Goal: Find specific page/section: Find specific page/section

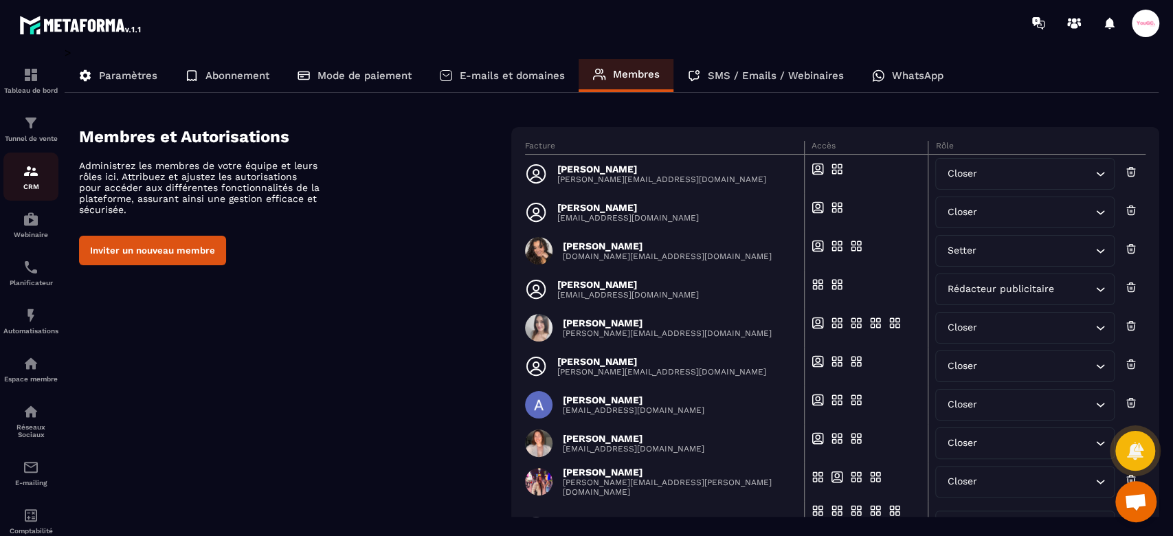
click at [36, 170] on img at bounding box center [31, 171] width 16 height 16
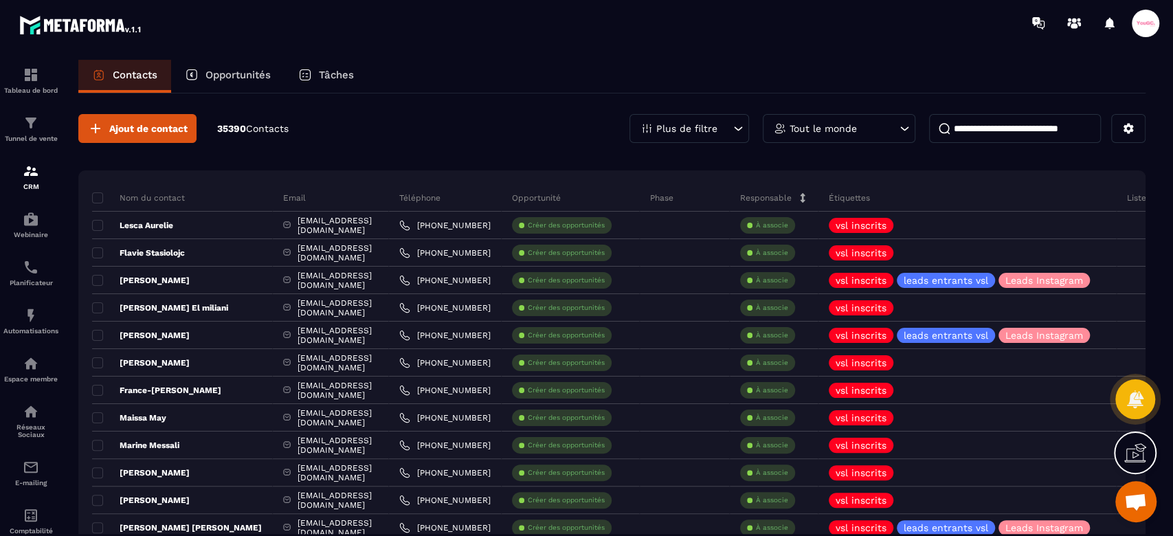
click at [240, 80] on p "Opportunités" at bounding box center [237, 75] width 65 height 12
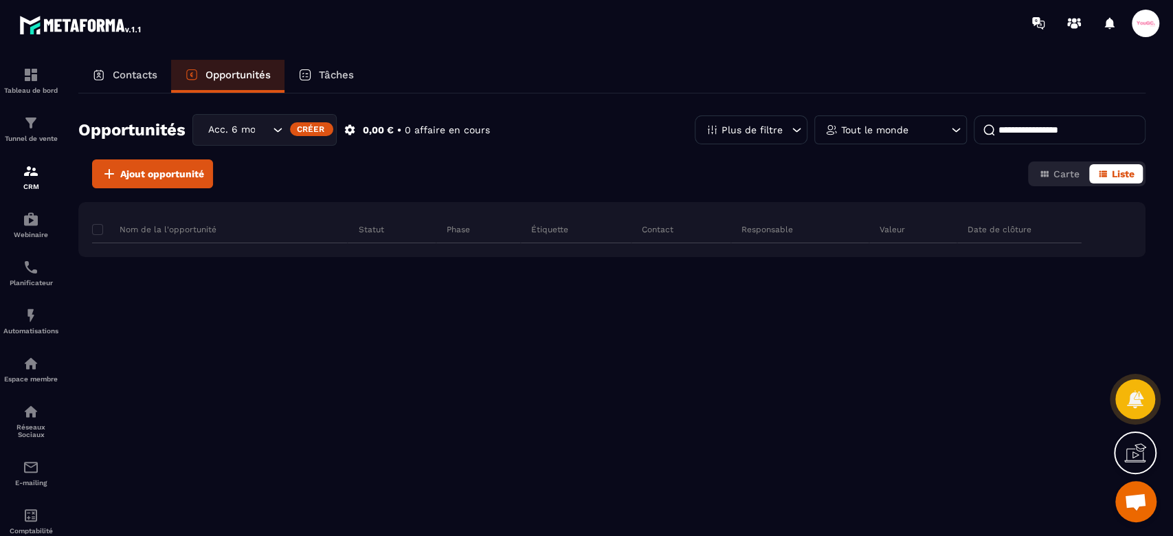
click at [236, 133] on div "Acc. 6 mois - 3 appels" at bounding box center [236, 129] width 67 height 15
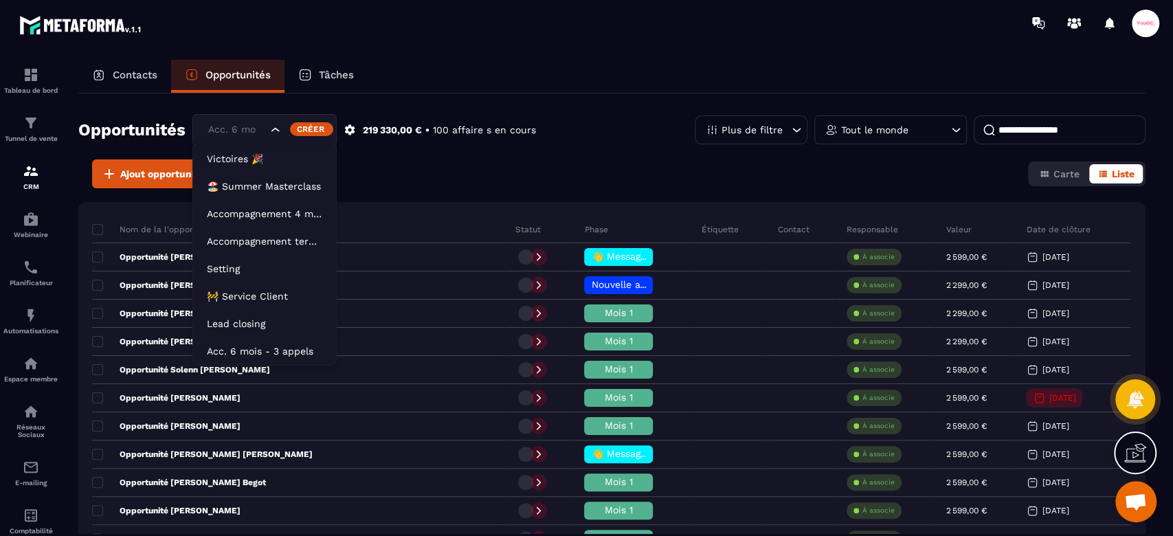
click at [493, 159] on div "Ajout opportunité Carte Liste" at bounding box center [611, 173] width 1067 height 29
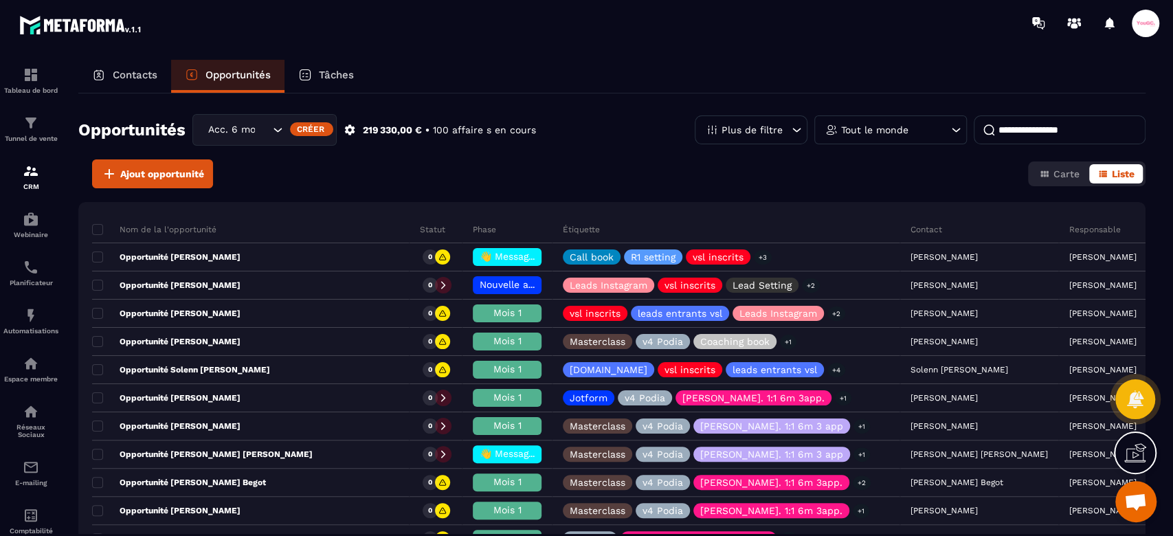
click at [266, 129] on input "Search for option" at bounding box center [263, 129] width 14 height 15
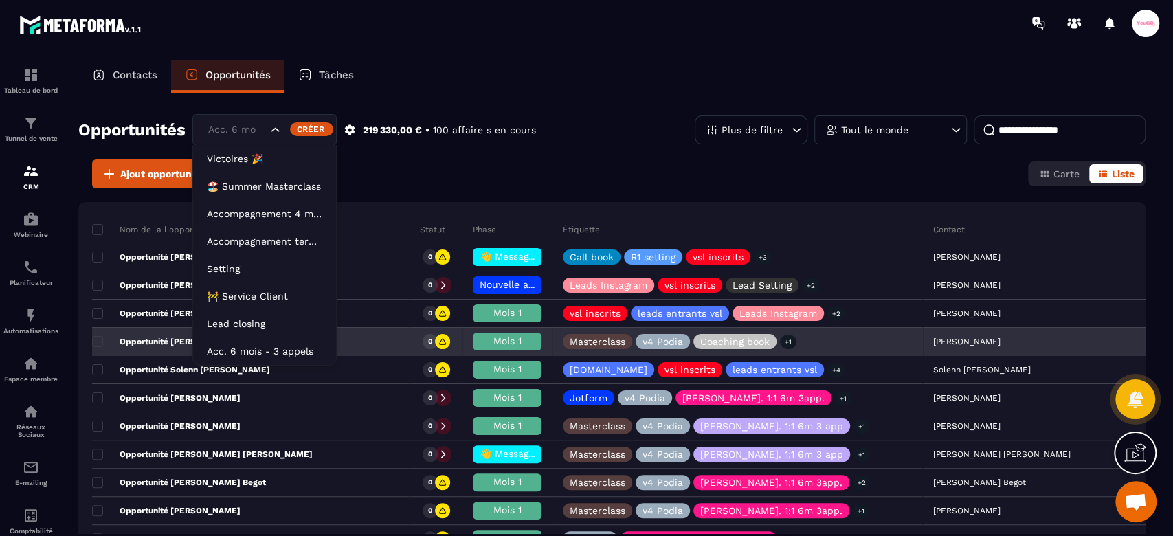
click at [255, 328] on div "Opportunité [PERSON_NAME]" at bounding box center [250, 341] width 317 height 27
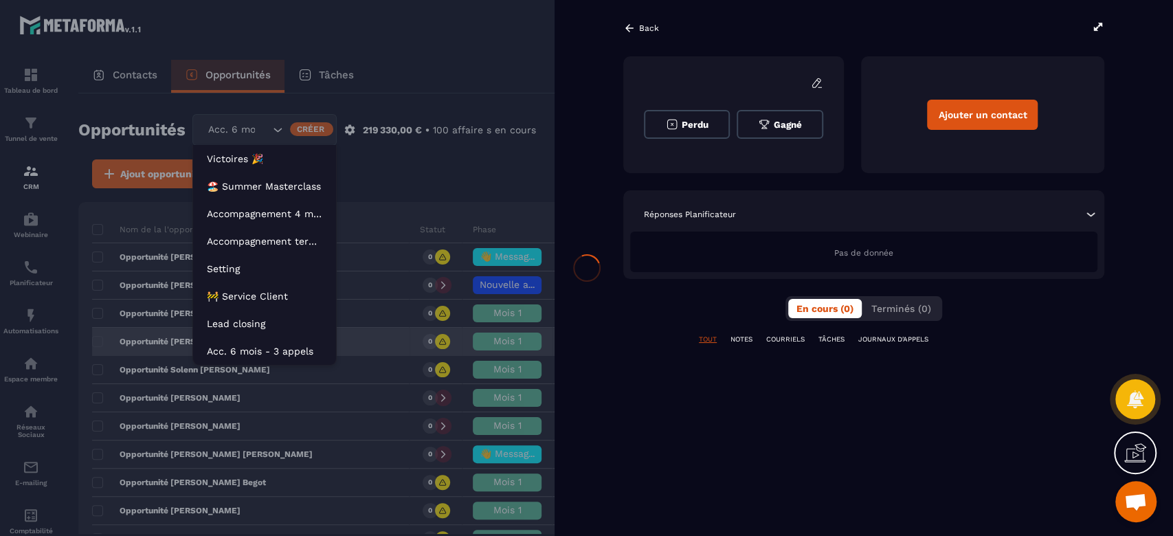
click at [247, 319] on div at bounding box center [586, 268] width 1173 height 536
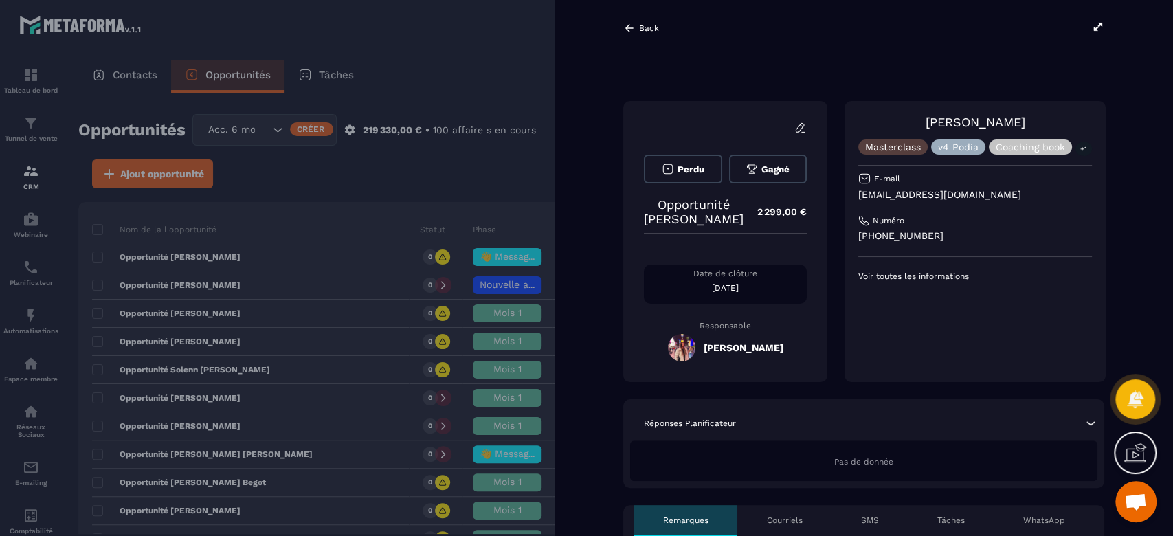
click at [461, 33] on div at bounding box center [586, 268] width 1173 height 536
